Goal: Task Accomplishment & Management: Manage account settings

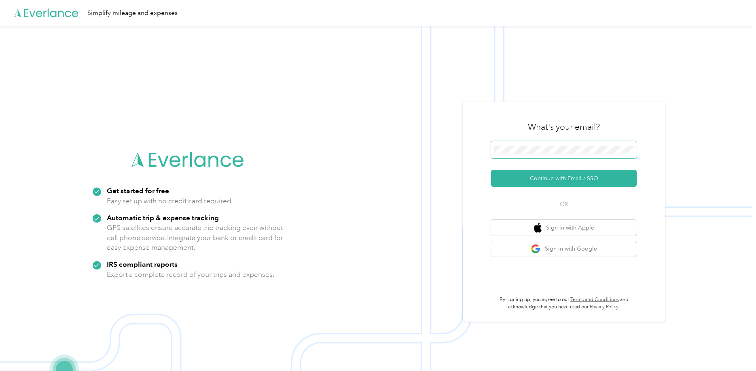
click at [529, 158] on span at bounding box center [564, 150] width 146 height 18
click at [518, 178] on button "Continue with Email / SSO" at bounding box center [564, 178] width 146 height 17
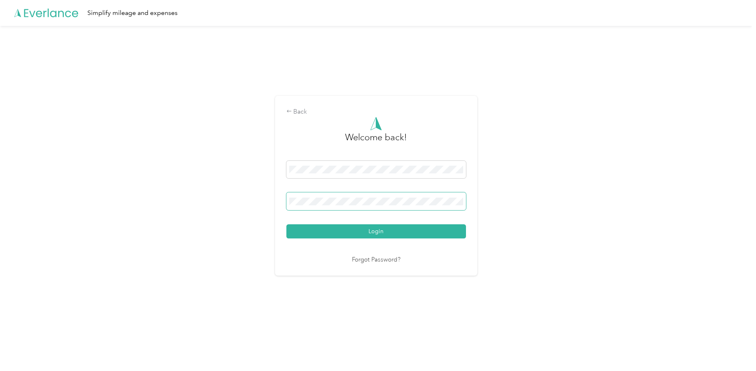
click at [401, 208] on span at bounding box center [376, 201] width 180 height 18
click at [286, 224] on button "Login" at bounding box center [376, 231] width 180 height 14
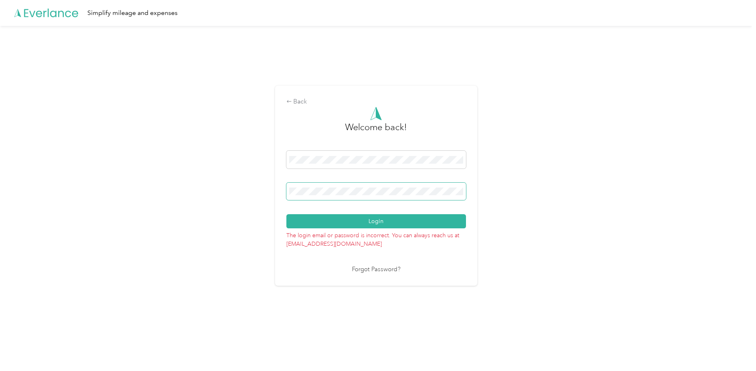
click at [286, 214] on button "Login" at bounding box center [376, 221] width 180 height 14
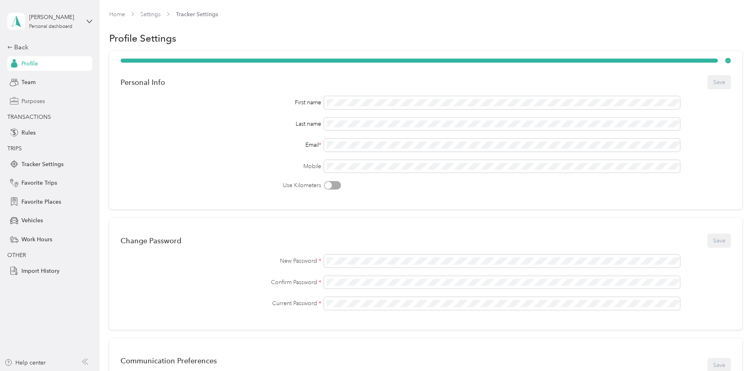
drag, startPoint x: 199, startPoint y: 103, endPoint x: 72, endPoint y: 103, distance: 127.4
click at [197, 104] on div "First name" at bounding box center [221, 102] width 201 height 8
drag, startPoint x: 58, startPoint y: 91, endPoint x: 56, endPoint y: 80, distance: 11.6
click at [58, 89] on div "Back Profile Team Purposes TRANSACTIONS Rules TRIPS Tracker Settings Favorite T…" at bounding box center [49, 160] width 85 height 236
drag, startPoint x: 59, startPoint y: 129, endPoint x: 43, endPoint y: 79, distance: 53.0
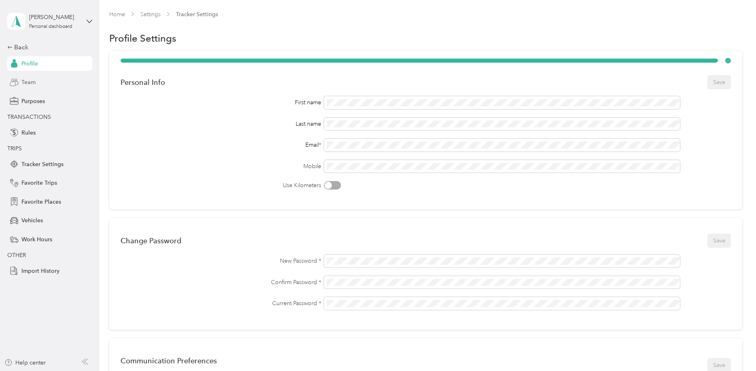
click at [58, 129] on div "Rules" at bounding box center [49, 132] width 85 height 15
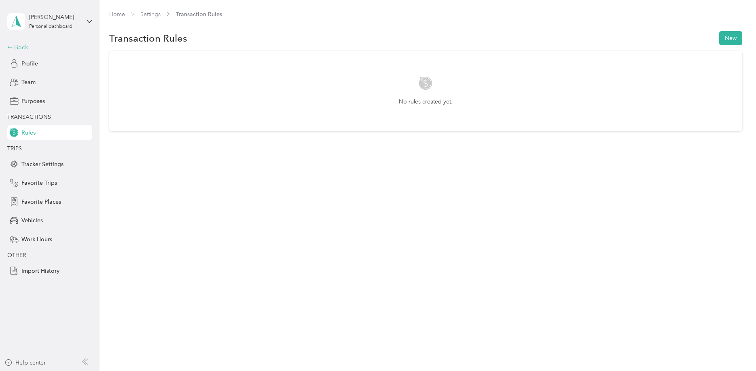
drag, startPoint x: 22, startPoint y: 36, endPoint x: 25, endPoint y: 46, distance: 10.0
click at [25, 44] on div "[PERSON_NAME] Personal dashboard Back Profile Team Purposes TRANSACTIONS Rules …" at bounding box center [49, 139] width 85 height 278
click at [25, 46] on div "Back" at bounding box center [47, 47] width 81 height 10
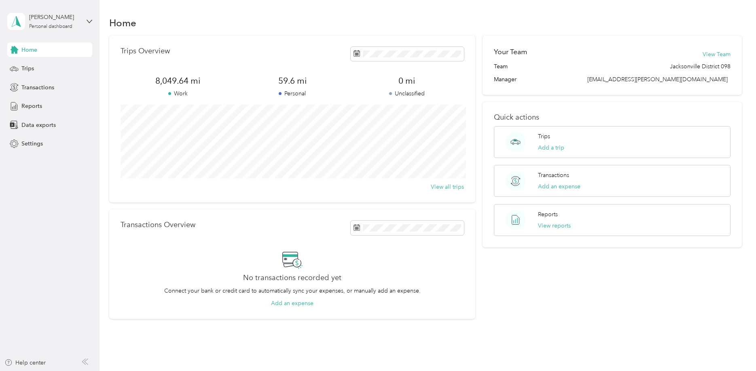
click at [37, 50] on span "Home" at bounding box center [29, 50] width 16 height 8
click at [41, 108] on span "Reports" at bounding box center [31, 106] width 21 height 8
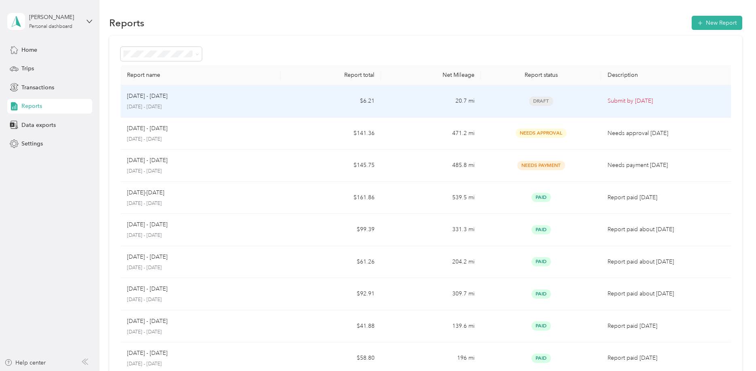
click at [420, 113] on td "20.7 mi" at bounding box center [431, 101] width 100 height 32
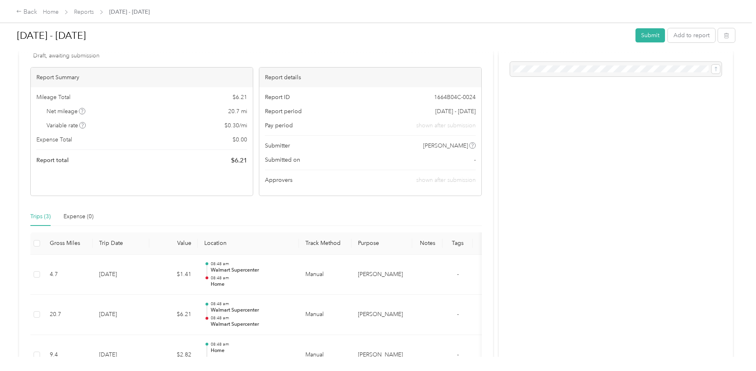
scroll to position [41, 0]
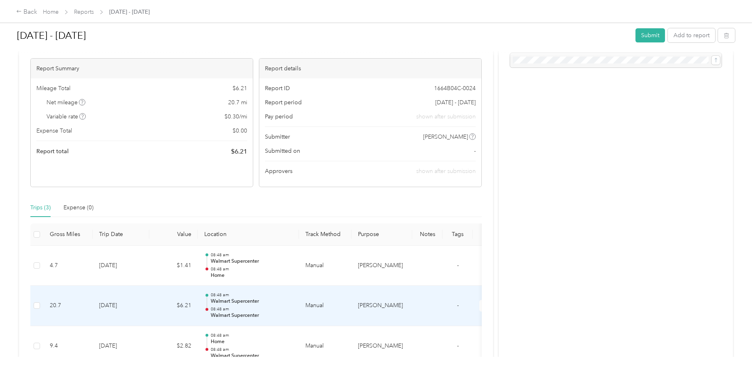
click at [266, 313] on p "Walmart Supercenter" at bounding box center [252, 315] width 82 height 7
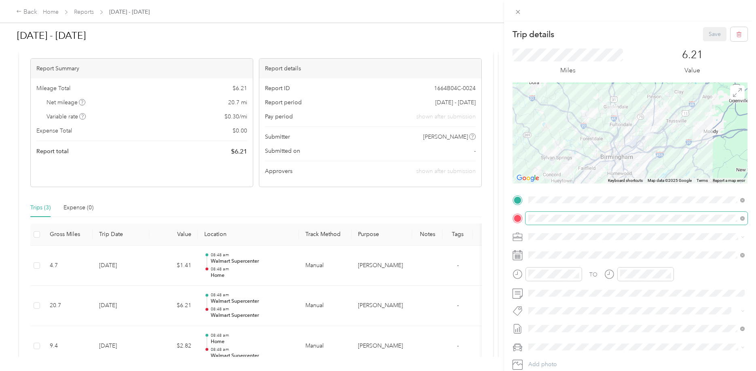
click at [574, 223] on span at bounding box center [636, 218] width 222 height 13
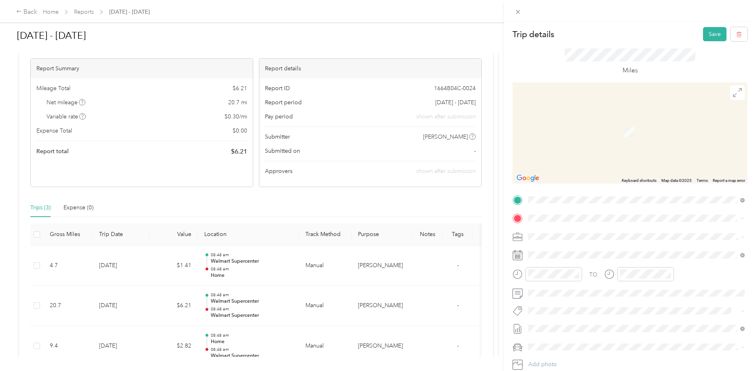
click at [587, 253] on div "TEAM Walmart Supercenter" at bounding box center [586, 252] width 84 height 10
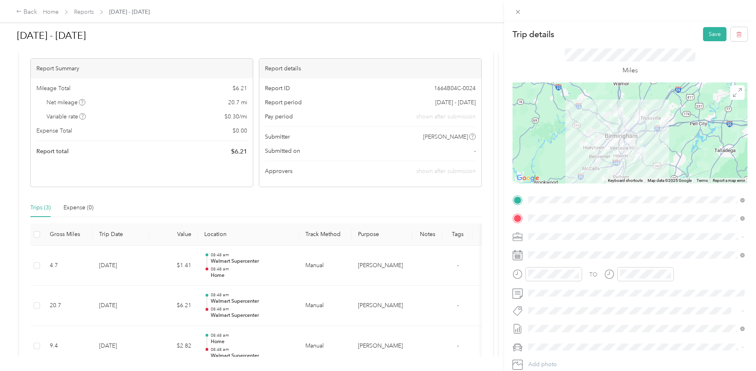
click at [620, 153] on div at bounding box center [629, 132] width 235 height 101
click at [716, 31] on button "Save" at bounding box center [714, 34] width 23 height 14
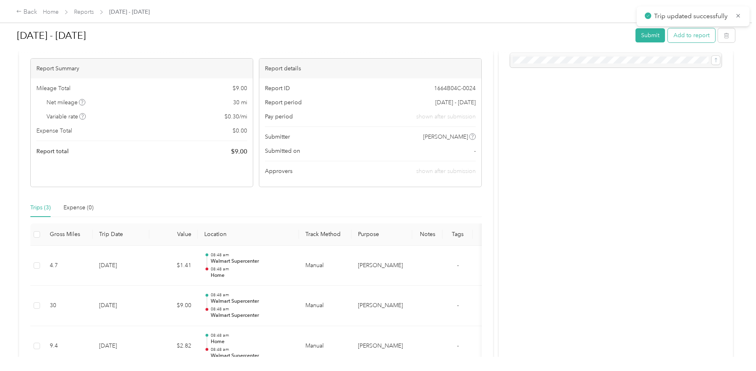
click at [695, 40] on button "Add to report" at bounding box center [691, 35] width 47 height 14
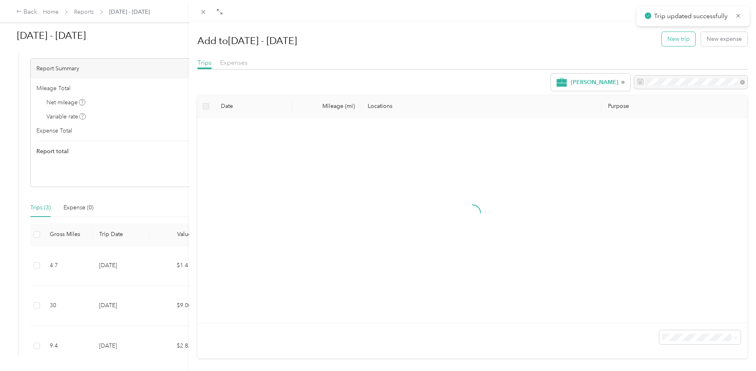
click at [667, 36] on button "New trip" at bounding box center [679, 39] width 34 height 14
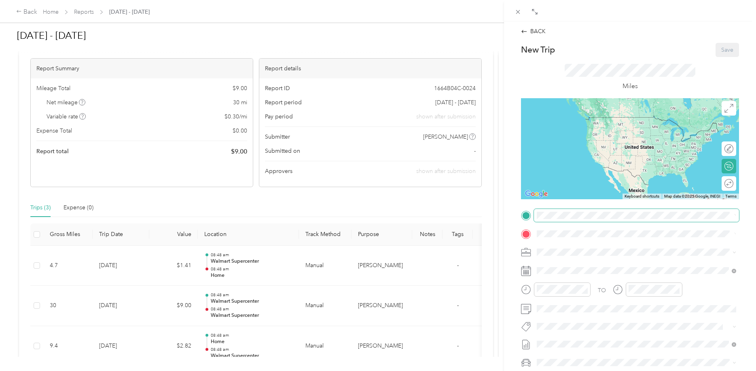
click at [575, 221] on span at bounding box center [636, 215] width 205 height 13
click at [593, 243] on div "TEAM Walmart Supercenter [STREET_ADDRESS]" at bounding box center [636, 254] width 194 height 23
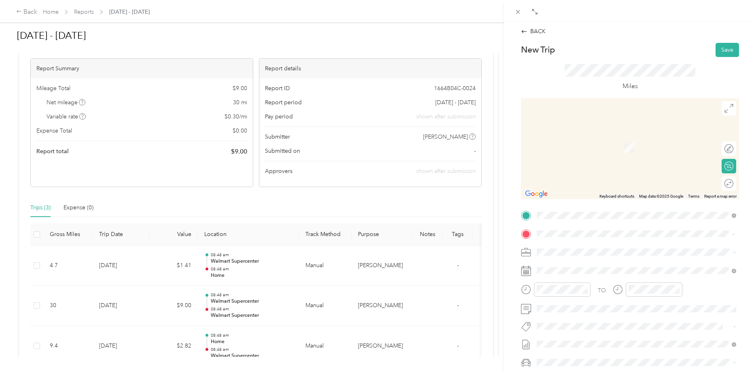
click at [590, 267] on strong "Walmart Supercenter" at bounding box center [608, 267] width 56 height 7
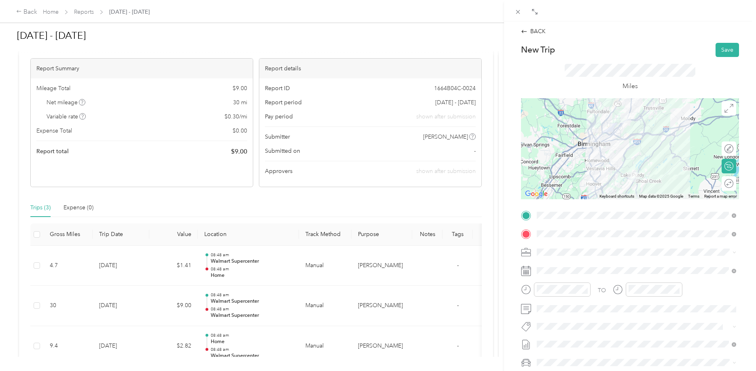
click at [601, 135] on div at bounding box center [630, 148] width 218 height 101
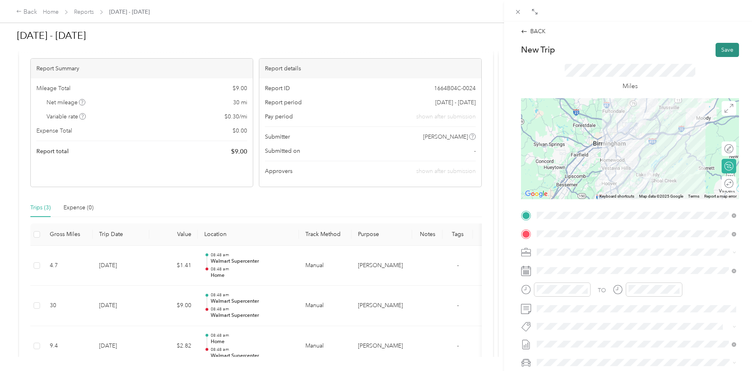
click at [722, 50] on button "Save" at bounding box center [726, 50] width 23 height 14
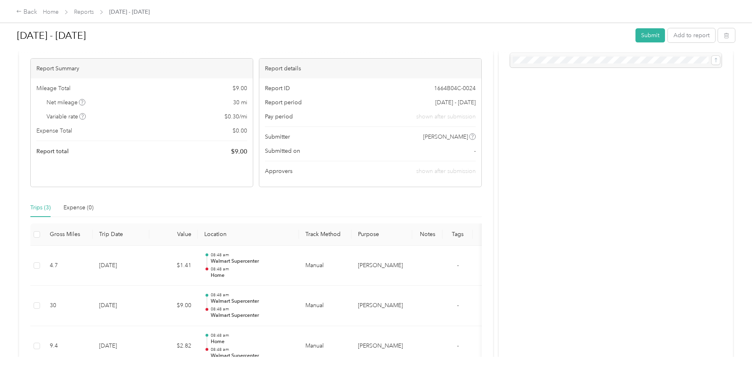
scroll to position [41, 0]
click at [213, 203] on div "Trips (4) Expense (0)" at bounding box center [255, 208] width 451 height 19
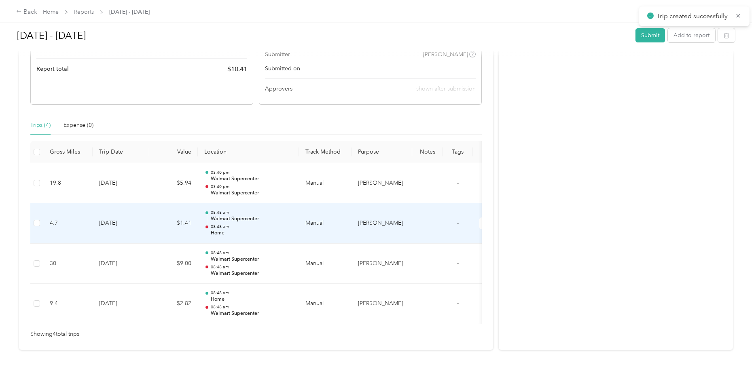
scroll to position [145, 0]
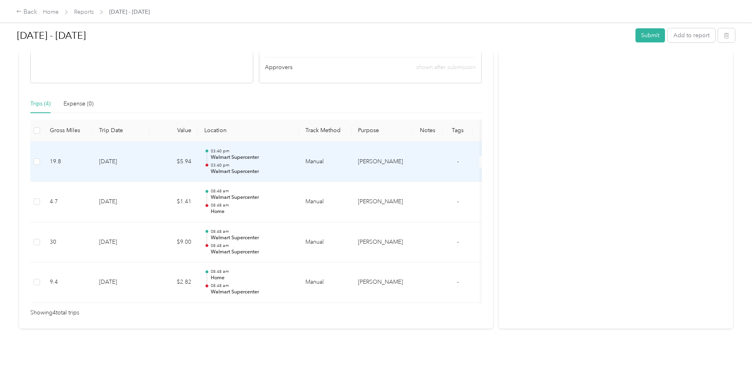
click at [268, 164] on p "03:40 pm" at bounding box center [252, 166] width 82 height 6
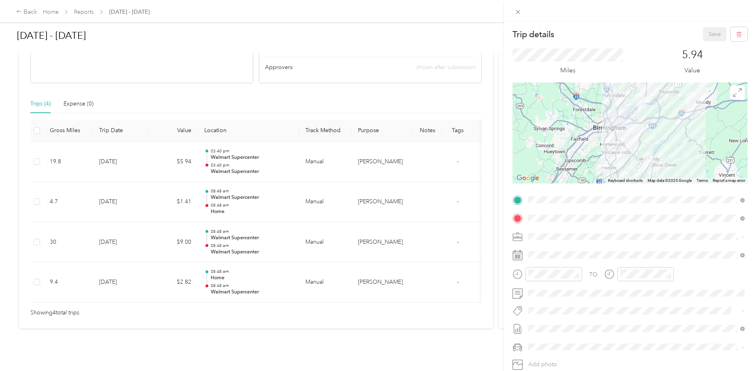
click at [643, 133] on div at bounding box center [629, 132] width 235 height 101
click at [708, 30] on button "Save" at bounding box center [714, 34] width 23 height 14
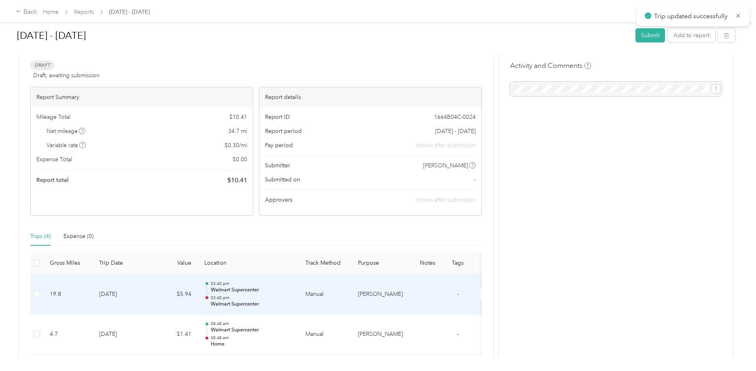
scroll to position [0, 0]
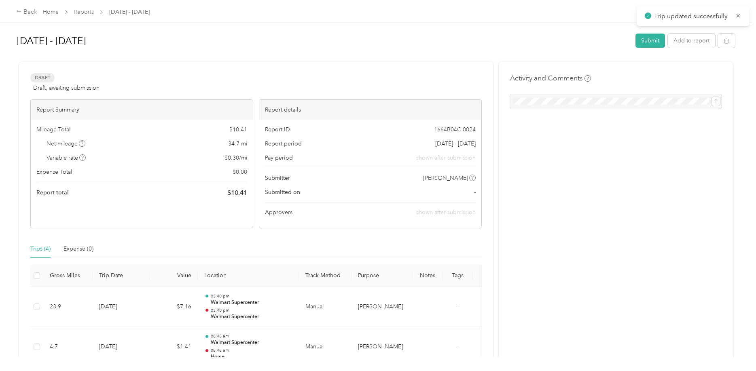
click at [300, 252] on div "Trips (4) Expense (0)" at bounding box center [255, 249] width 451 height 19
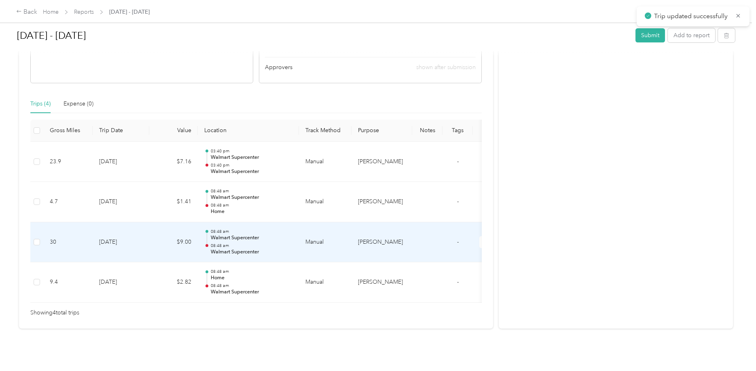
click at [261, 247] on p "08:48 am" at bounding box center [252, 246] width 82 height 6
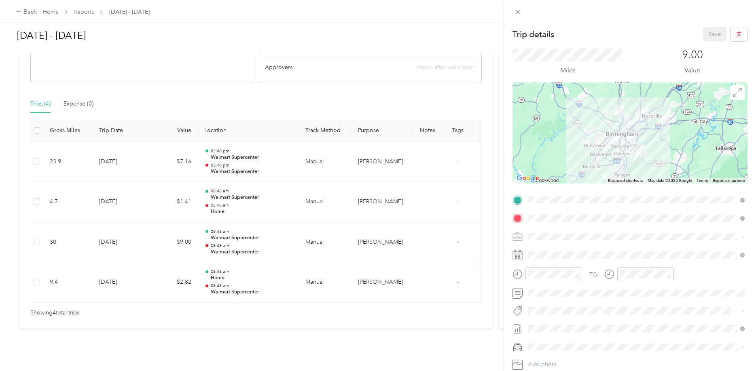
click at [334, 277] on div "Trip details Save This trip cannot be edited because it is either under review,…" at bounding box center [378, 185] width 756 height 371
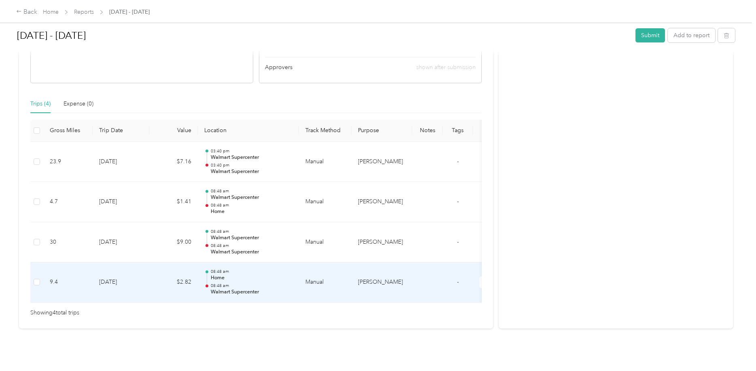
click at [287, 275] on p "Home" at bounding box center [252, 278] width 82 height 7
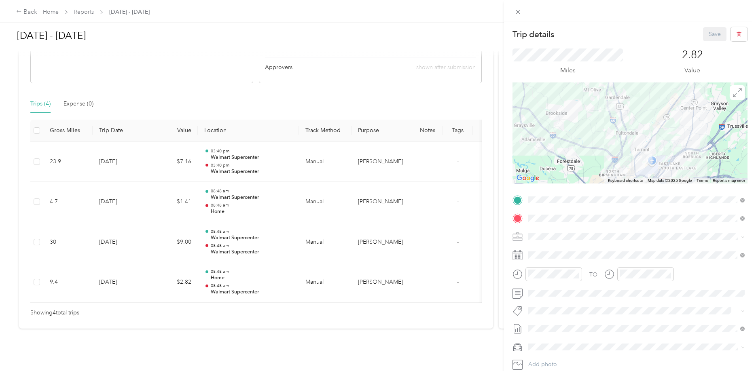
click at [263, 196] on div "Trip details Save This trip cannot be edited because it is either under review,…" at bounding box center [378, 185] width 756 height 371
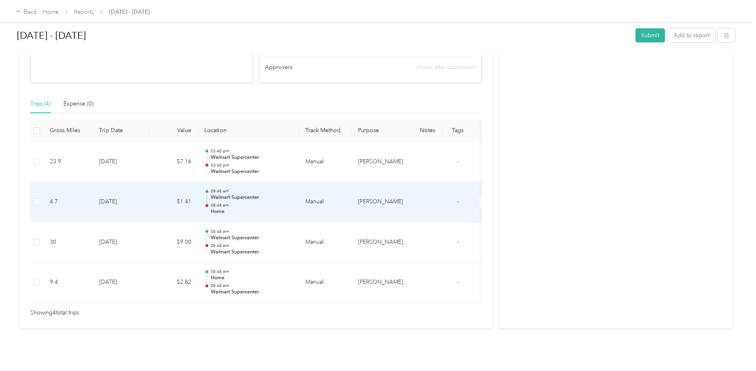
click at [260, 198] on p "Walmart Supercenter" at bounding box center [252, 197] width 82 height 7
